Goal: Task Accomplishment & Management: Manage account settings

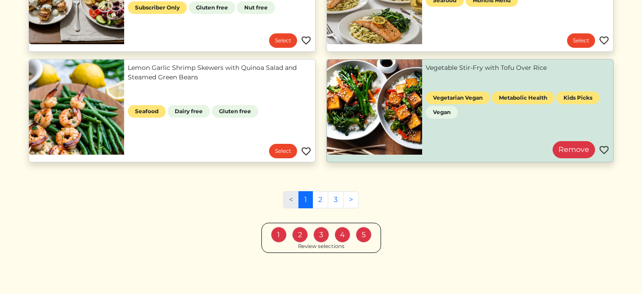
scroll to position [502, 0]
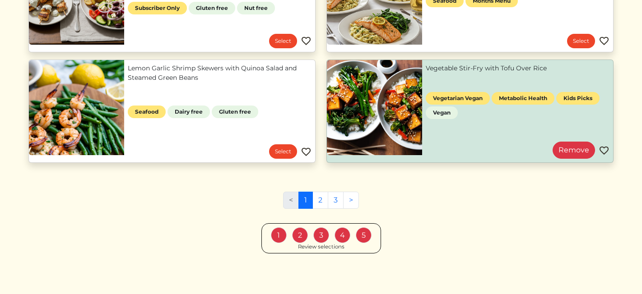
click at [290, 247] on div "1 2 3 4 5 Review selections" at bounding box center [321, 238] width 120 height 30
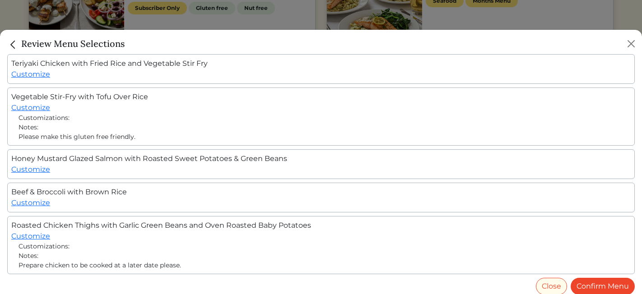
scroll to position [0, 0]
click at [14, 41] on img "Close" at bounding box center [13, 45] width 12 height 12
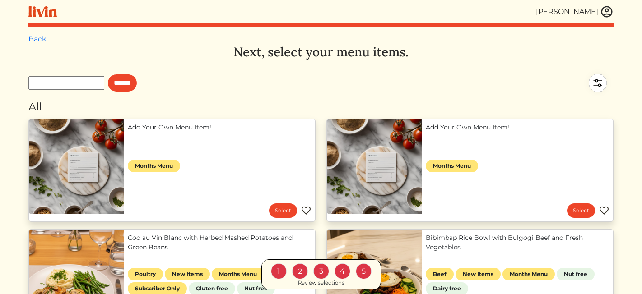
click at [37, 9] on img at bounding box center [42, 11] width 28 height 11
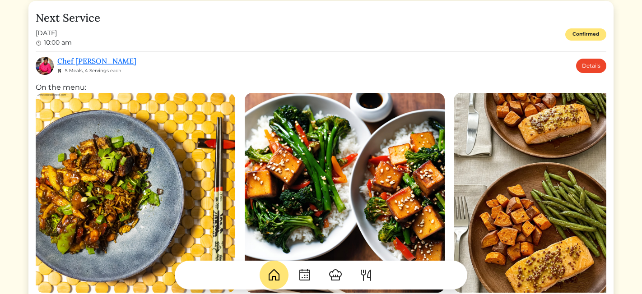
scroll to position [278, 0]
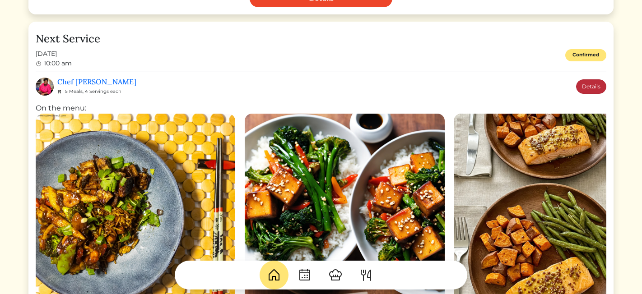
click at [591, 88] on link "Details" at bounding box center [591, 86] width 30 height 14
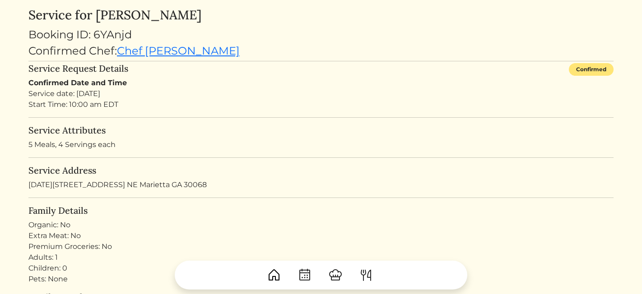
scroll to position [46, 0]
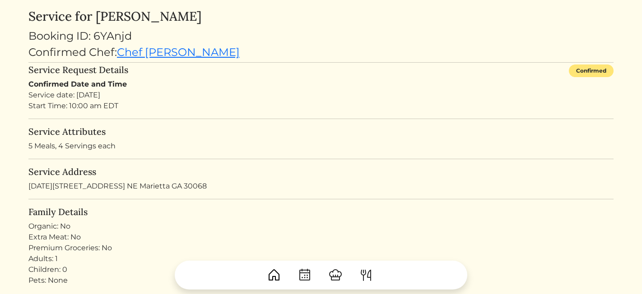
click at [304, 272] on img at bounding box center [304, 275] width 14 height 14
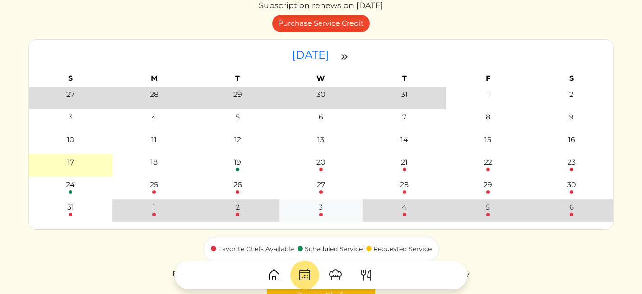
scroll to position [68, 0]
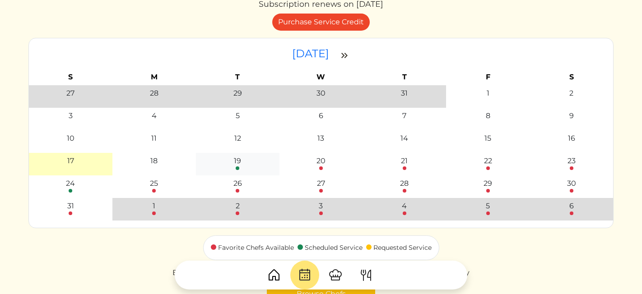
click at [240, 163] on div "19" at bounding box center [237, 161] width 7 height 11
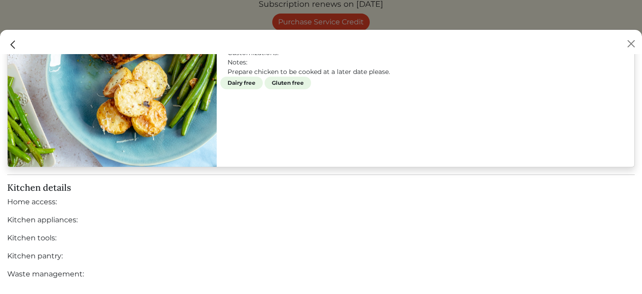
scroll to position [1373, 0]
click at [633, 41] on button "Close" at bounding box center [631, 44] width 14 height 14
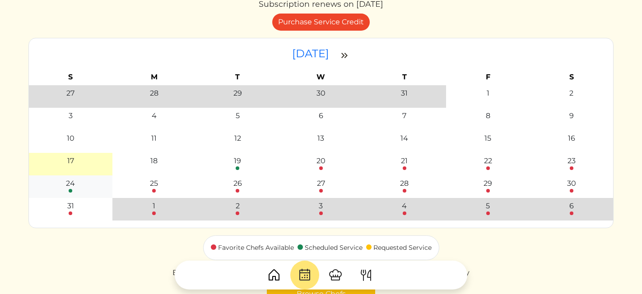
click at [73, 183] on div "24" at bounding box center [70, 183] width 9 height 11
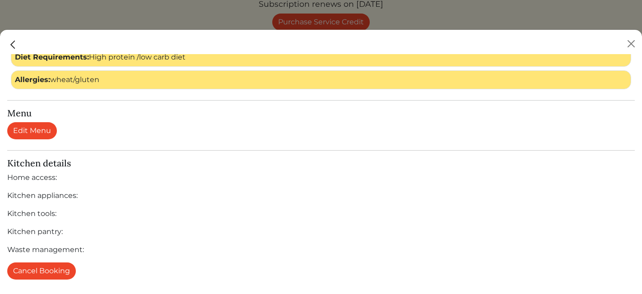
scroll to position [341, 0]
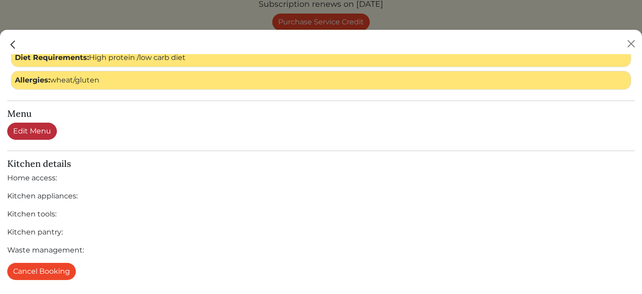
click at [51, 132] on link "Edit Menu" at bounding box center [32, 131] width 50 height 17
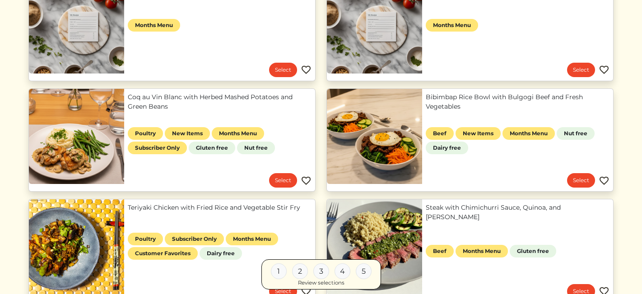
scroll to position [154, 0]
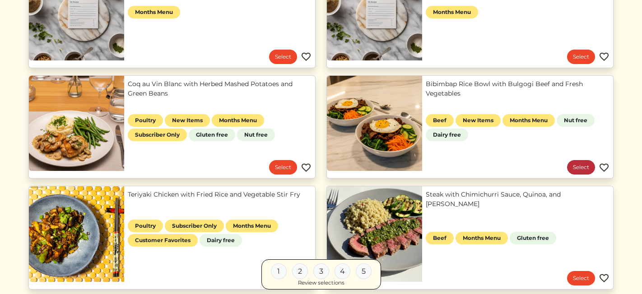
click at [580, 166] on link "Select" at bounding box center [581, 167] width 28 height 14
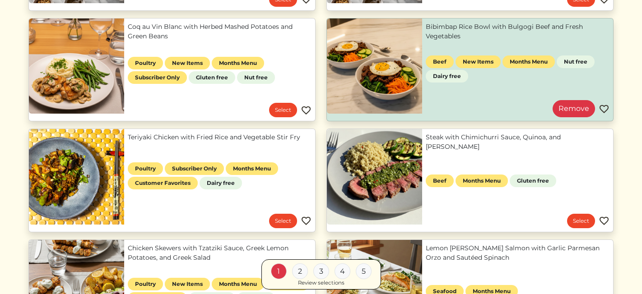
scroll to position [216, 0]
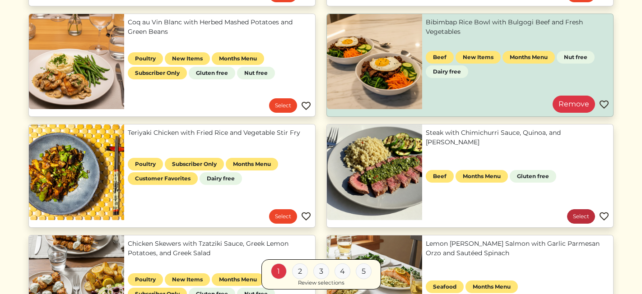
click at [583, 217] on link "Select" at bounding box center [581, 216] width 28 height 14
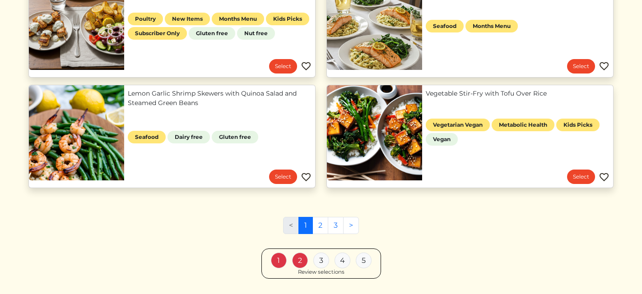
scroll to position [477, 0]
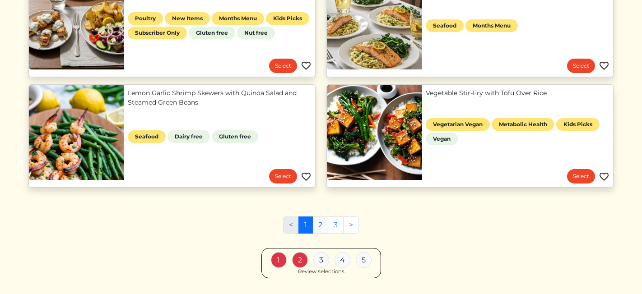
click at [324, 225] on link "2" at bounding box center [320, 225] width 16 height 17
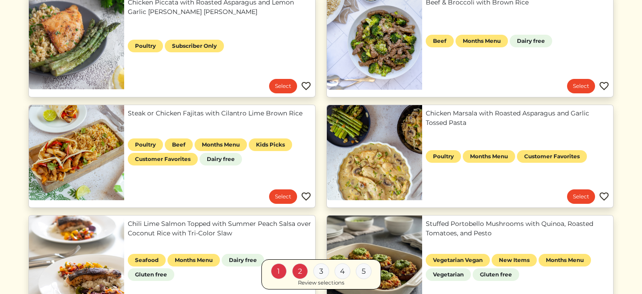
scroll to position [347, 0]
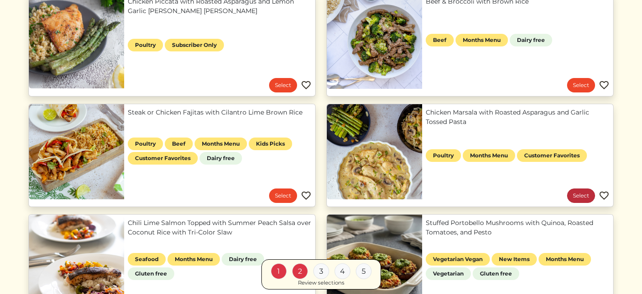
click at [575, 193] on link "Select" at bounding box center [581, 196] width 28 height 14
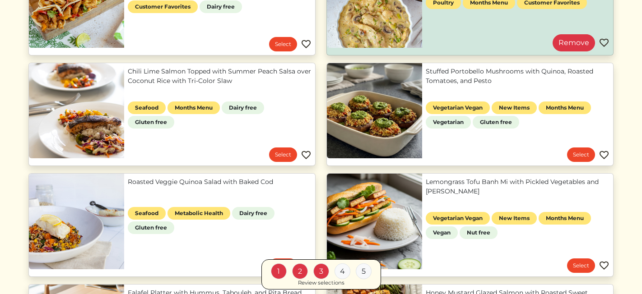
scroll to position [499, 0]
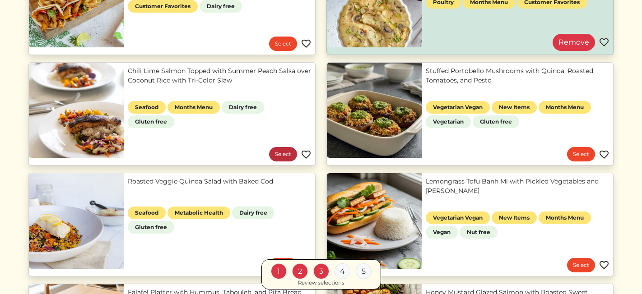
click at [282, 153] on link "Select" at bounding box center [283, 154] width 28 height 14
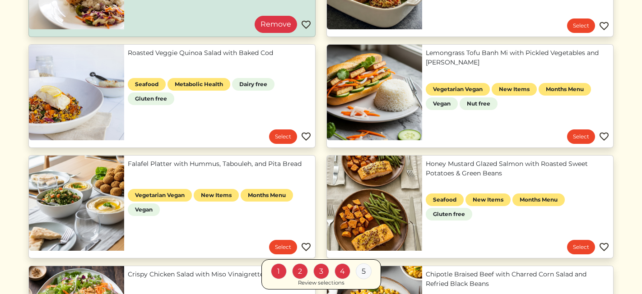
scroll to position [507, 0]
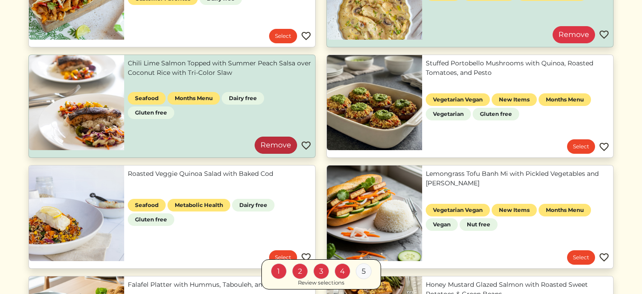
click at [282, 144] on link "Remove" at bounding box center [276, 145] width 42 height 17
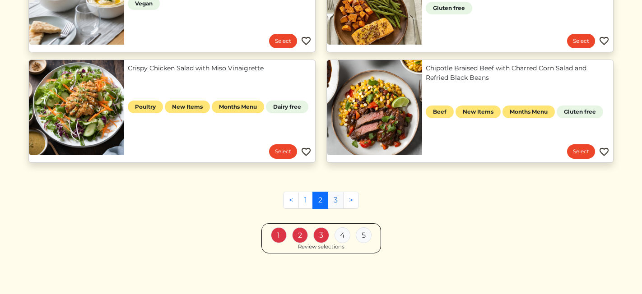
click at [337, 198] on link "3" at bounding box center [336, 200] width 16 height 17
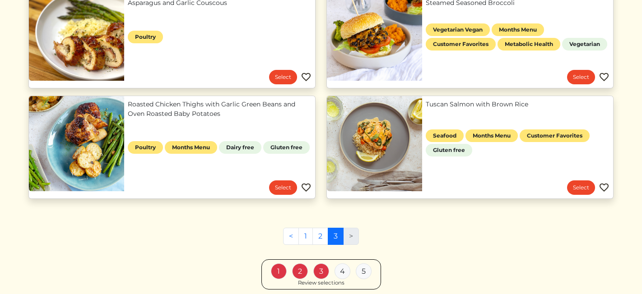
scroll to position [689, 0]
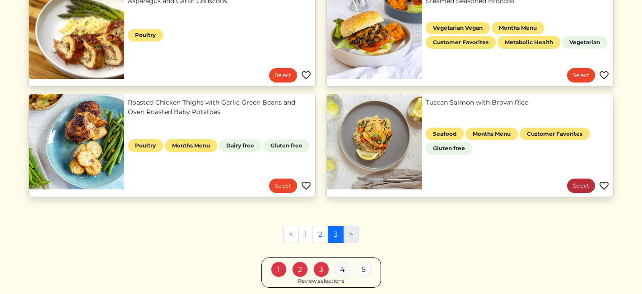
click at [577, 185] on link "Select" at bounding box center [581, 186] width 28 height 14
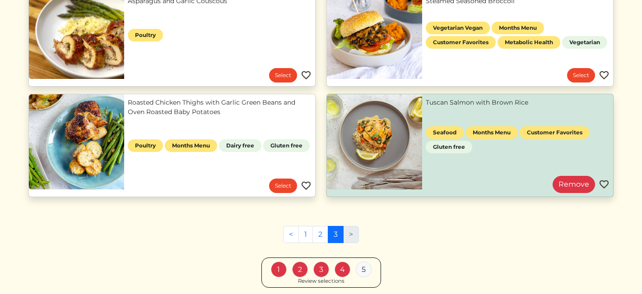
click at [311, 280] on div "Review selections" at bounding box center [321, 282] width 46 height 8
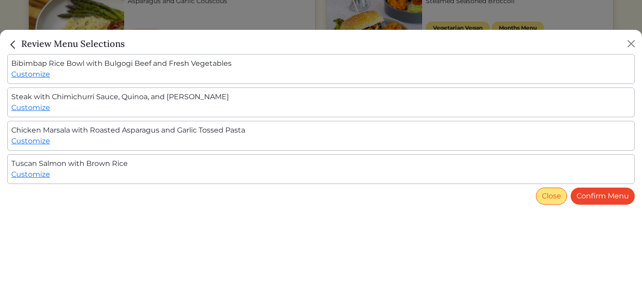
click at [556, 191] on button "Close" at bounding box center [551, 196] width 31 height 17
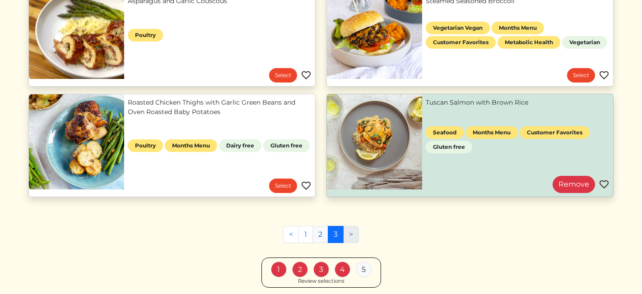
click at [319, 235] on link "2" at bounding box center [320, 234] width 16 height 17
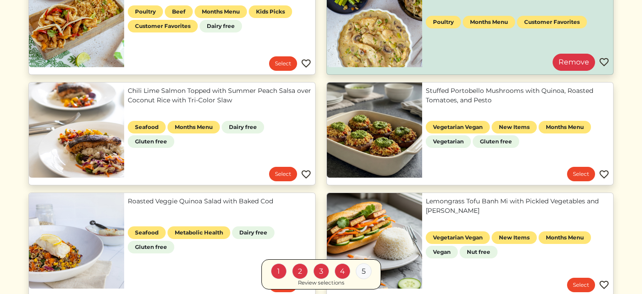
scroll to position [481, 0]
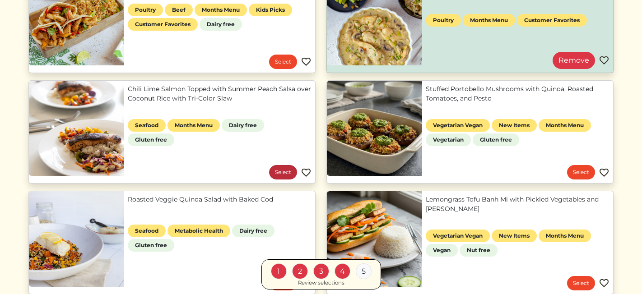
click at [284, 170] on link "Select" at bounding box center [283, 172] width 28 height 14
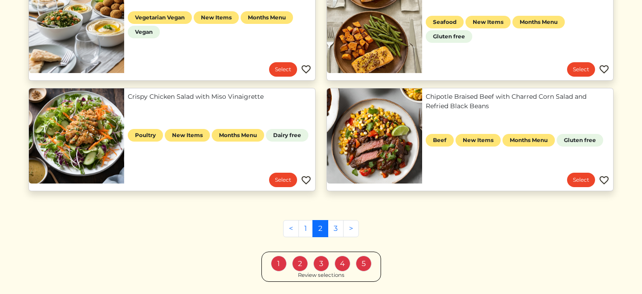
scroll to position [806, 0]
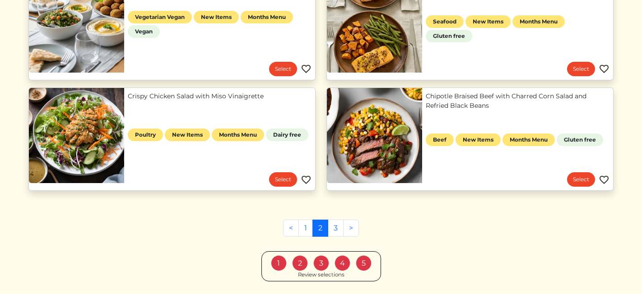
click at [292, 274] on div "1 2 3 4 5 Review selections" at bounding box center [321, 266] width 120 height 30
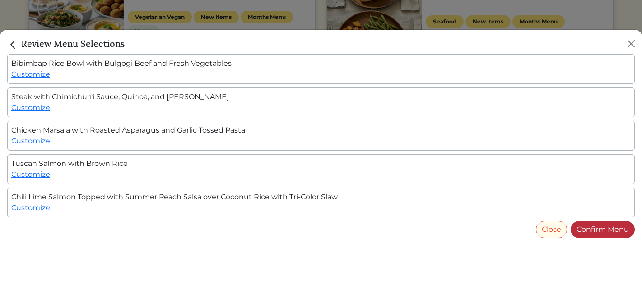
click at [596, 232] on link "Confirm Menu" at bounding box center [603, 229] width 64 height 17
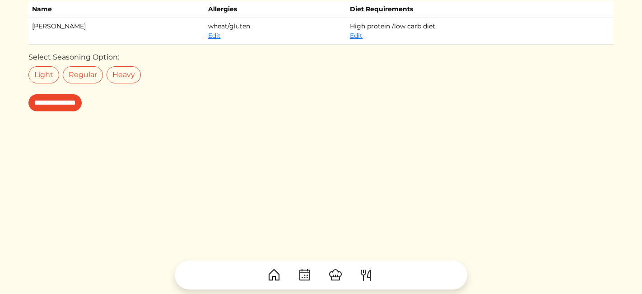
scroll to position [70, 0]
click at [61, 106] on input "**********" at bounding box center [54, 102] width 53 height 17
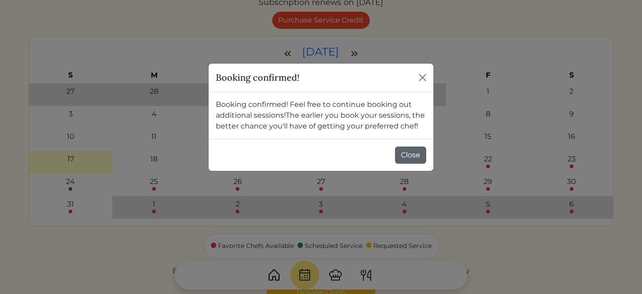
click at [405, 154] on button "Close" at bounding box center [410, 155] width 31 height 17
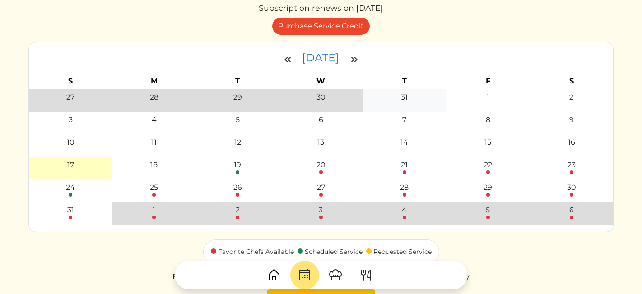
scroll to position [70, 0]
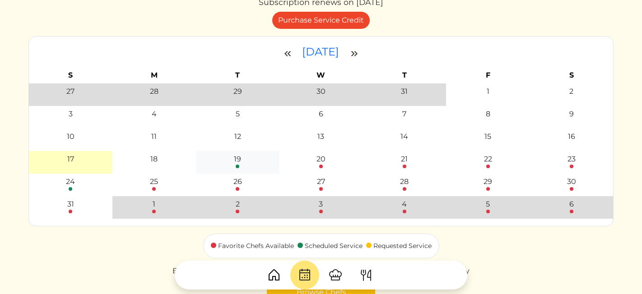
click at [240, 159] on div "19" at bounding box center [237, 159] width 7 height 11
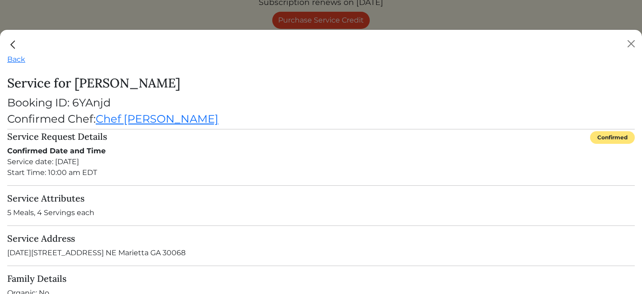
scroll to position [0, 0]
click at [624, 45] on button "Close" at bounding box center [631, 44] width 14 height 14
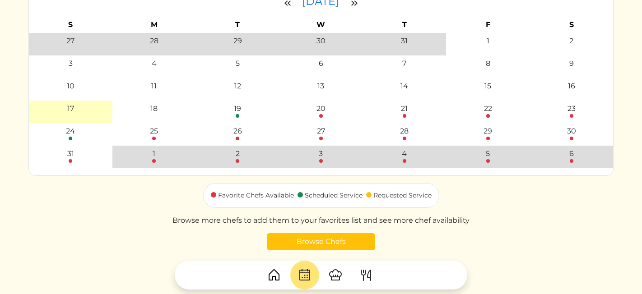
scroll to position [122, 0]
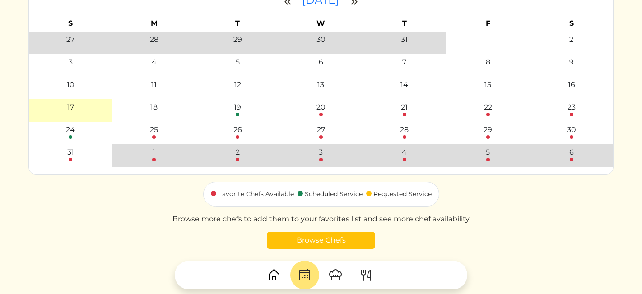
click at [272, 277] on img at bounding box center [274, 275] width 14 height 14
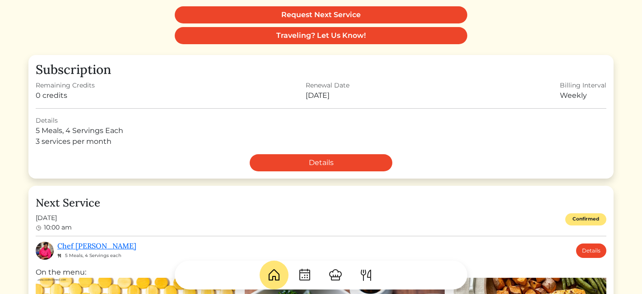
scroll to position [115, 0]
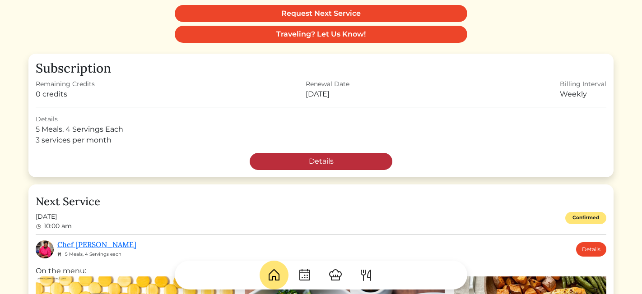
click at [349, 159] on link "Details" at bounding box center [321, 161] width 143 height 17
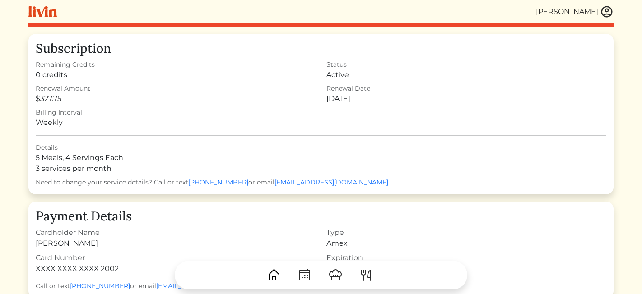
click at [603, 12] on img at bounding box center [607, 12] width 14 height 14
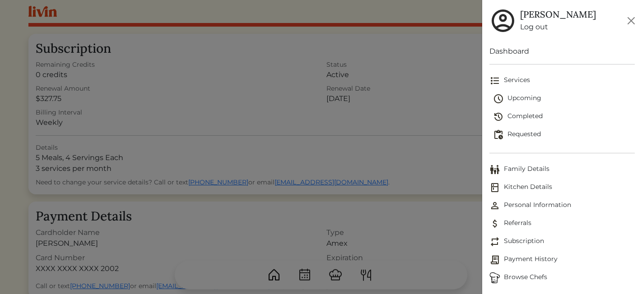
scroll to position [3, 0]
click at [524, 241] on span "Subscription" at bounding box center [562, 242] width 146 height 11
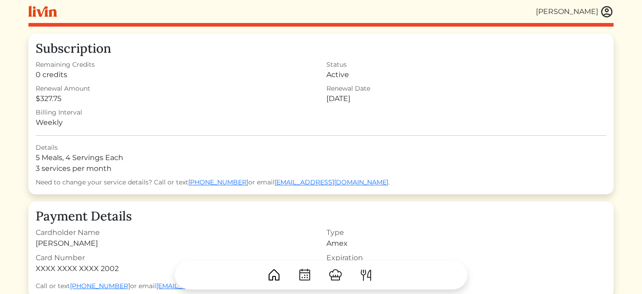
scroll to position [0, 0]
click at [607, 9] on img at bounding box center [607, 12] width 14 height 14
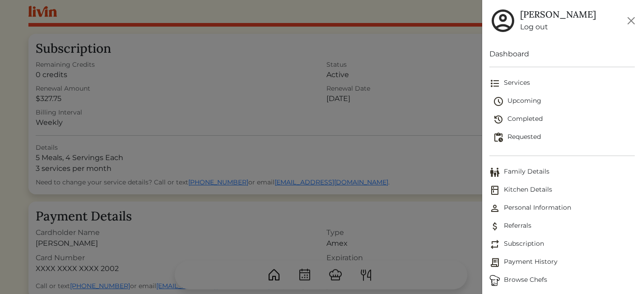
click at [502, 261] on span "Payment History" at bounding box center [562, 262] width 146 height 11
click at [525, 260] on span "Payment History" at bounding box center [562, 262] width 146 height 11
